Goal: Transaction & Acquisition: Purchase product/service

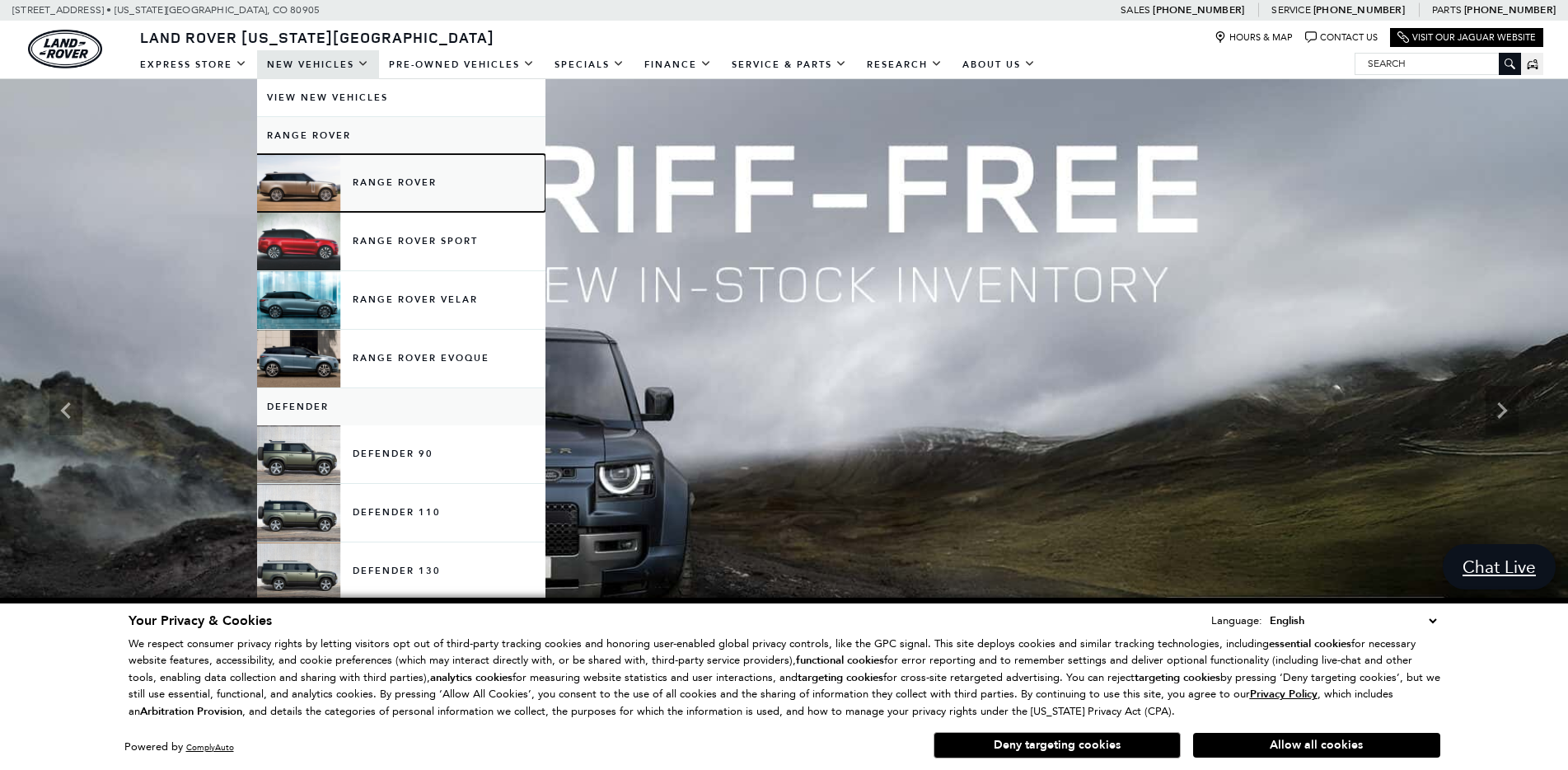
click at [334, 178] on link "Range Rover" at bounding box center [401, 183] width 289 height 58
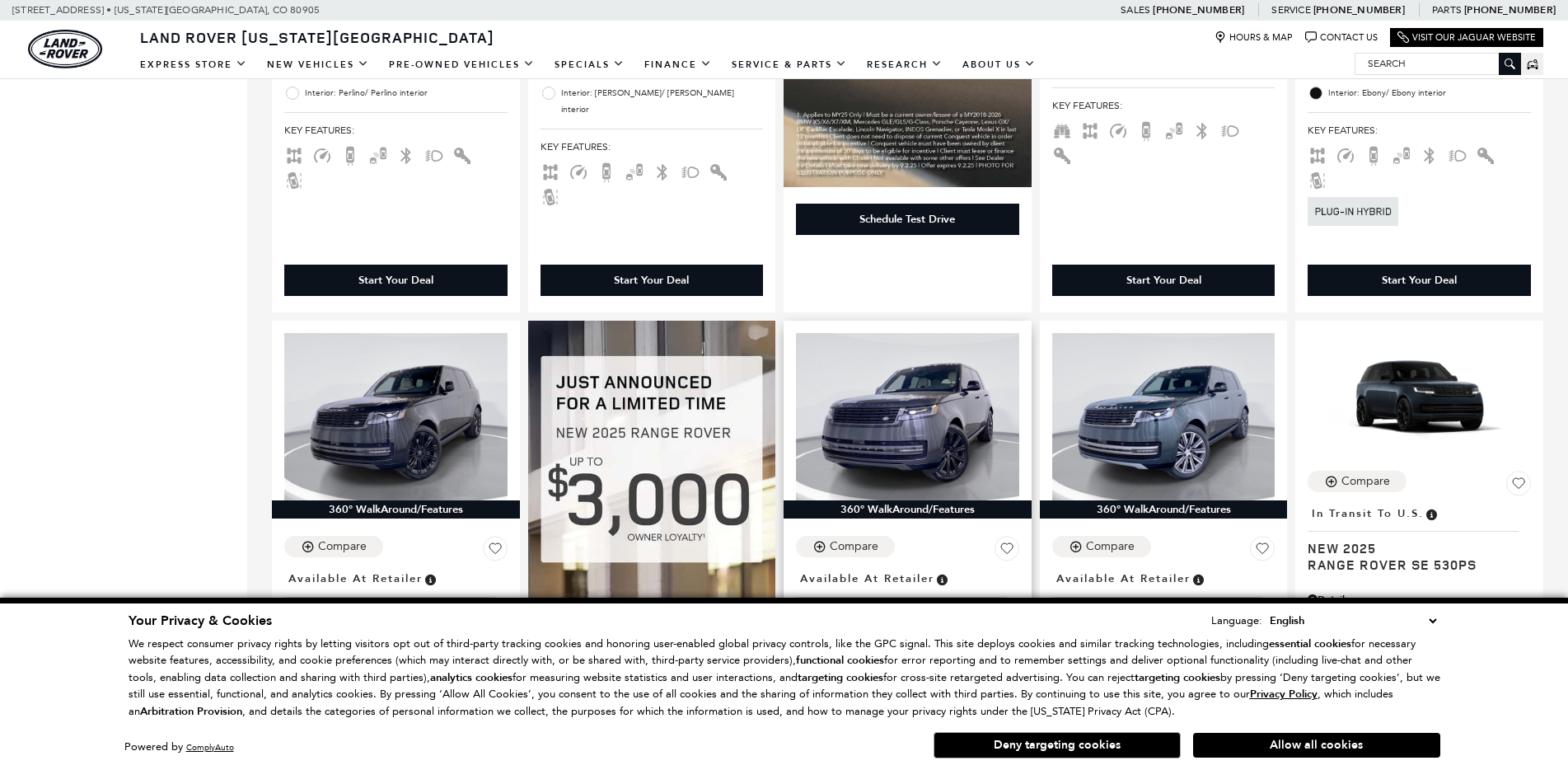
scroll to position [1731, 0]
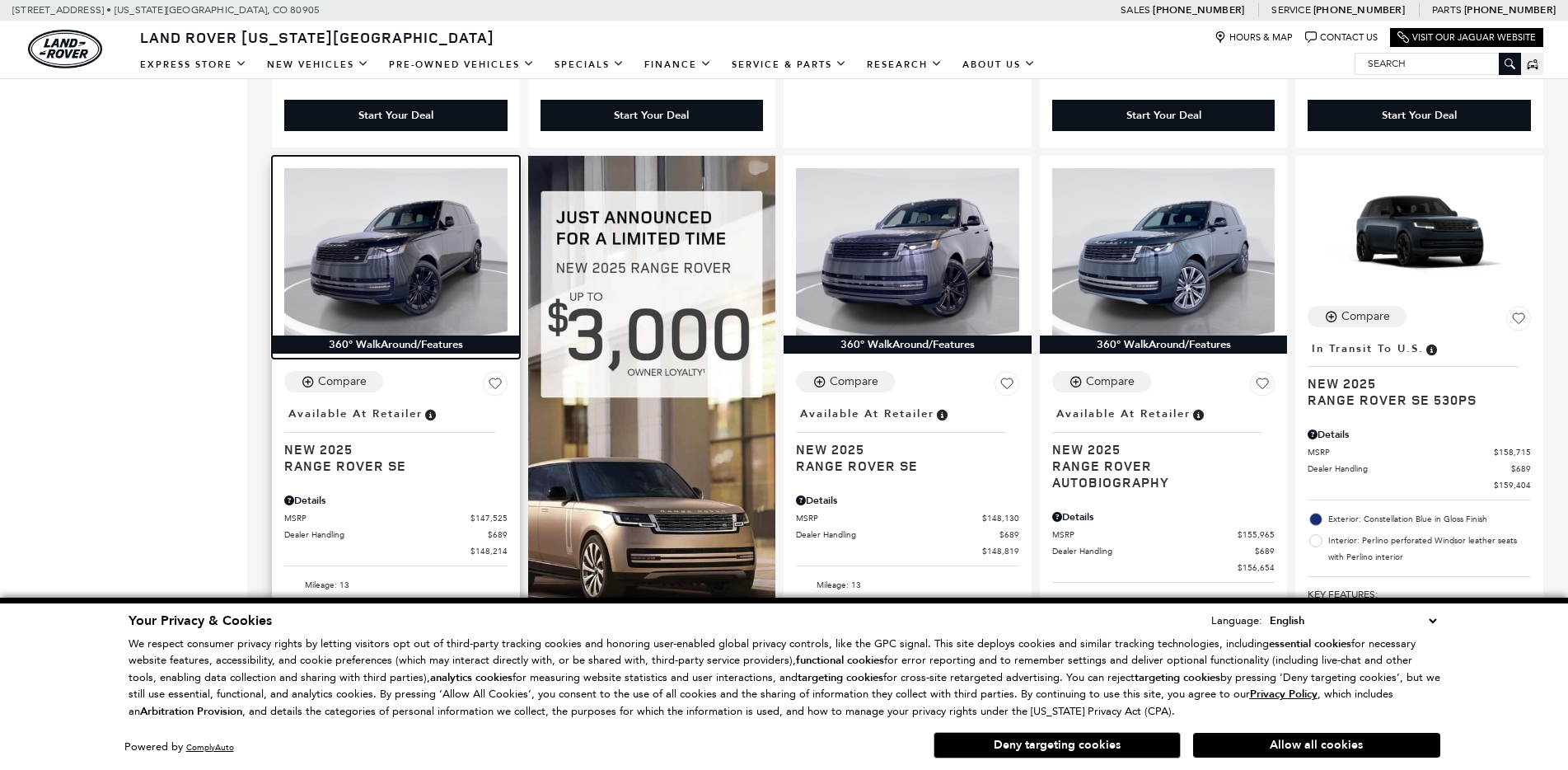
click at [383, 233] on img at bounding box center [395, 251] width 223 height 167
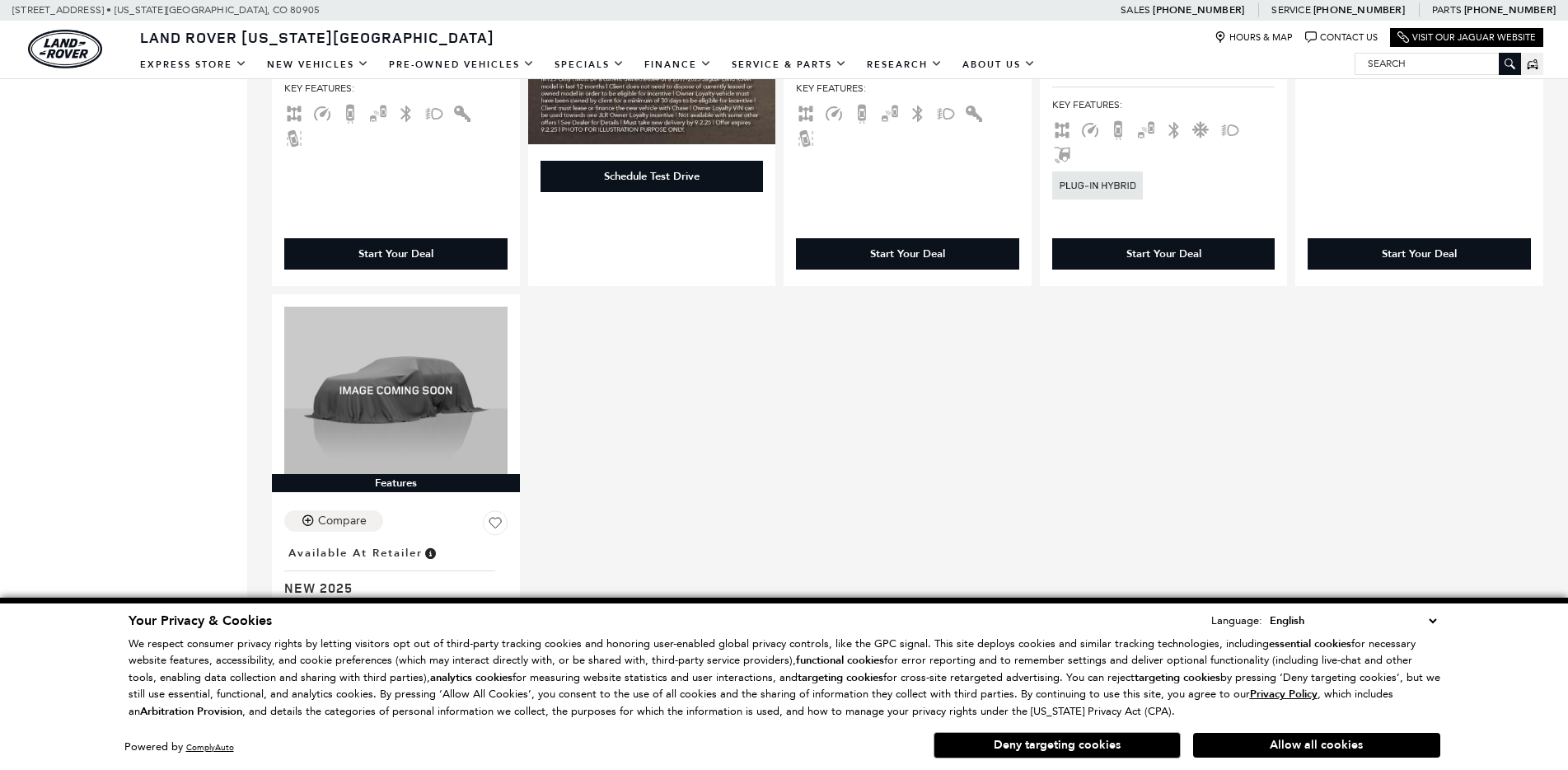
scroll to position [2556, 0]
